Goal: Transaction & Acquisition: Purchase product/service

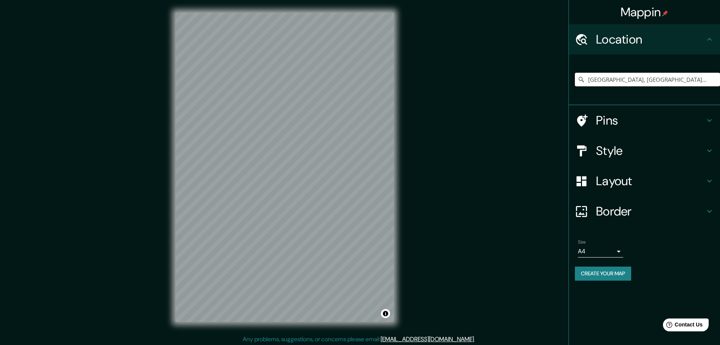
click at [639, 83] on input "[GEOGRAPHIC_DATA], [GEOGRAPHIC_DATA], [GEOGRAPHIC_DATA]" at bounding box center [647, 80] width 145 height 14
click at [617, 84] on input "Pick your city or area" at bounding box center [647, 80] width 145 height 14
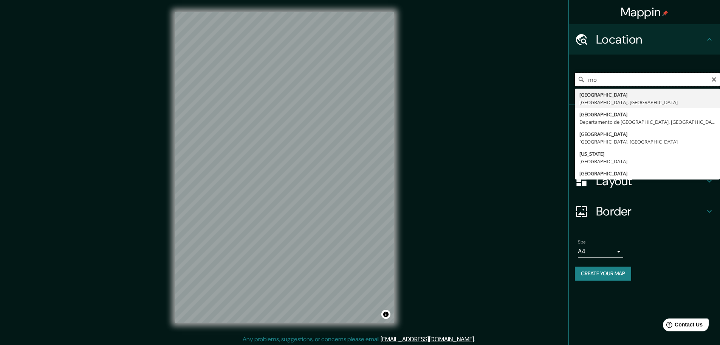
type input "m"
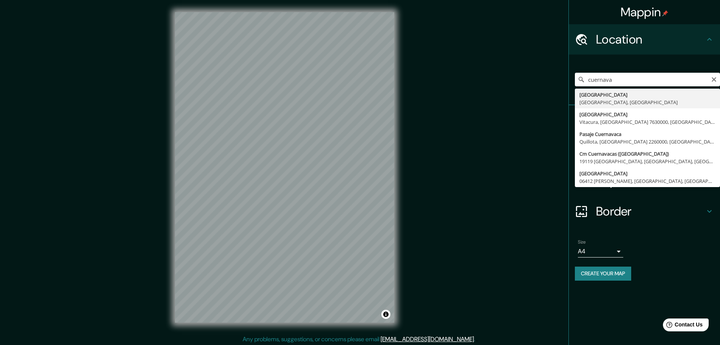
type input "[GEOGRAPHIC_DATA], [GEOGRAPHIC_DATA], [GEOGRAPHIC_DATA]"
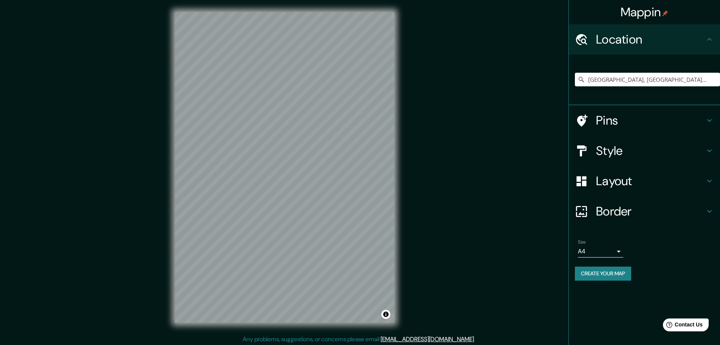
click at [637, 177] on h4 "Layout" at bounding box center [650, 180] width 109 height 15
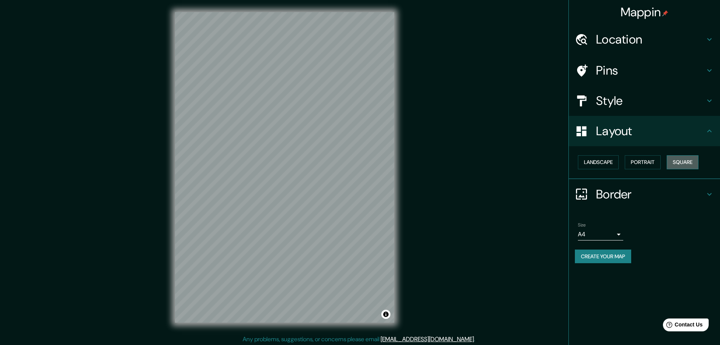
click at [681, 165] on button "Square" at bounding box center [683, 162] width 32 height 14
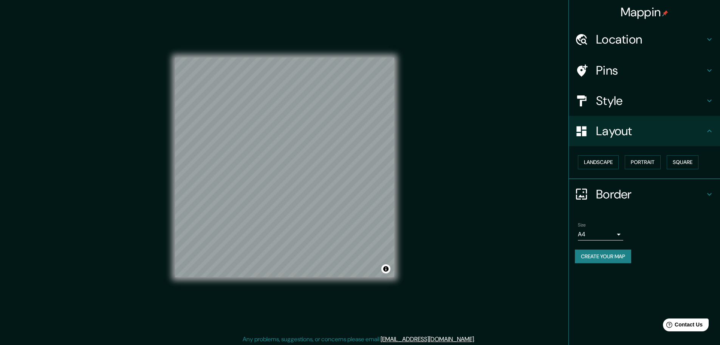
click at [649, 40] on h4 "Location" at bounding box center [650, 39] width 109 height 15
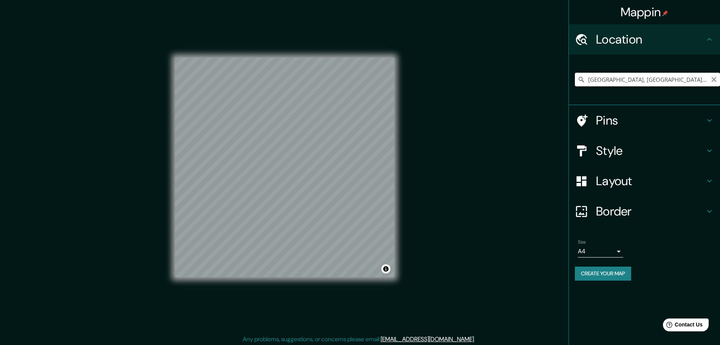
click at [717, 79] on icon "Clear" at bounding box center [714, 79] width 6 height 6
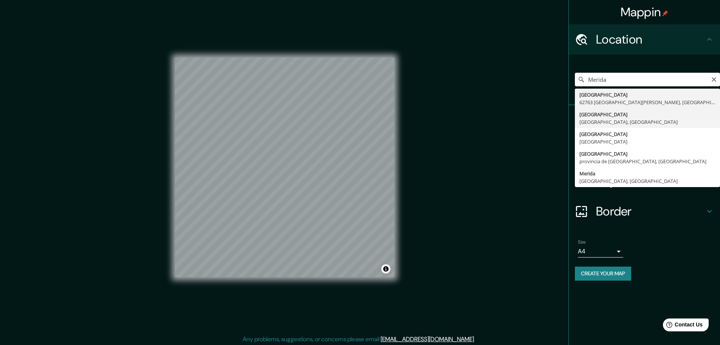
type input "[GEOGRAPHIC_DATA], [GEOGRAPHIC_DATA], [GEOGRAPHIC_DATA]"
